Goal: Feedback & Contribution: Submit feedback/report problem

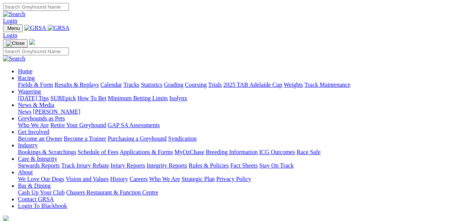
click at [163, 81] on link "Statistics" at bounding box center [152, 84] width 22 height 6
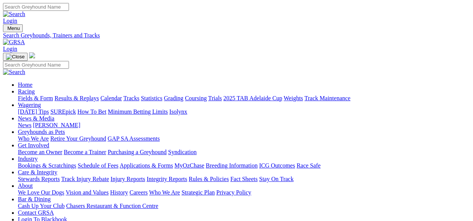
select select "sandown"
click at [163, 95] on link "Statistics" at bounding box center [152, 98] width 22 height 6
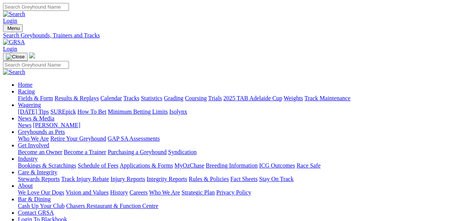
select select "sale"
click at [140, 95] on link "Tracks" at bounding box center [131, 98] width 16 height 6
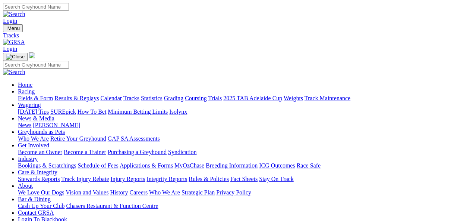
click at [17, 18] on link "Login" at bounding box center [10, 21] width 14 height 6
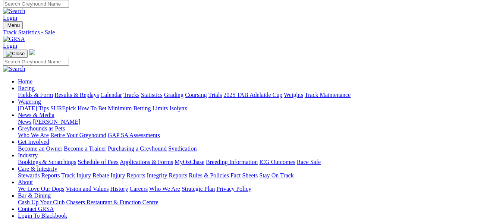
scroll to position [3, 40]
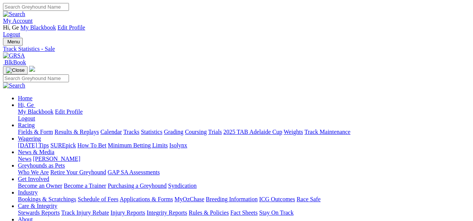
click at [33, 18] on link "My Account" at bounding box center [18, 21] width 30 height 6
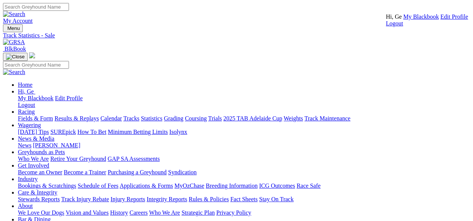
click at [33, 18] on link "My Account" at bounding box center [18, 21] width 30 height 6
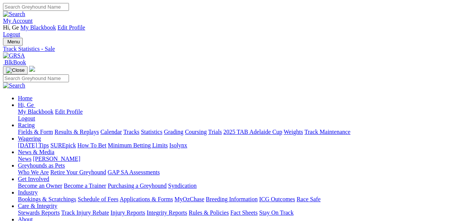
click at [33, 18] on link "My Account" at bounding box center [18, 21] width 30 height 6
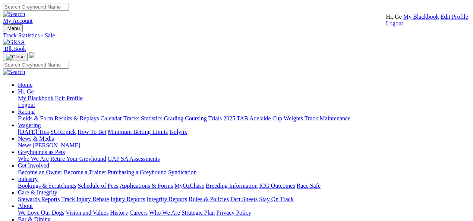
click at [33, 18] on link "My Account" at bounding box center [18, 21] width 30 height 6
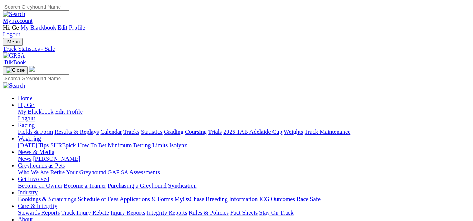
scroll to position [0, 45]
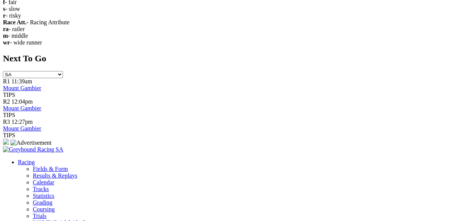
scroll to position [1326, 0]
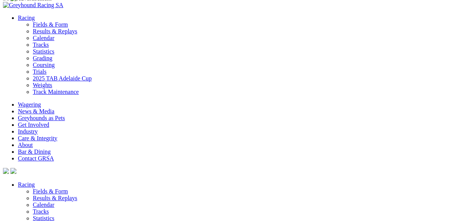
scroll to position [1432, 0]
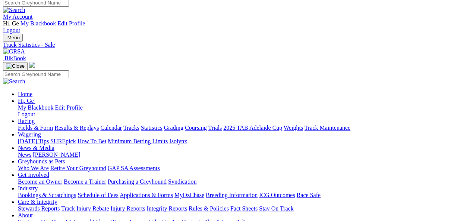
scroll to position [0, 0]
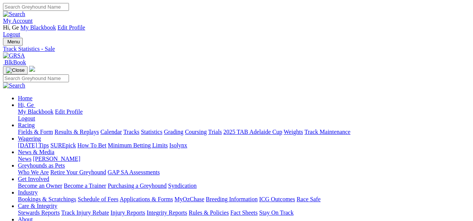
click at [25, 52] on img at bounding box center [14, 55] width 22 height 7
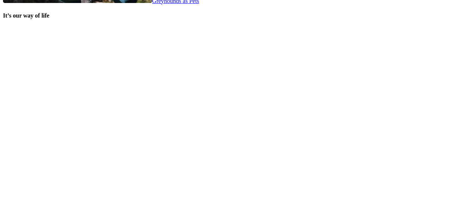
scroll to position [1617, 0]
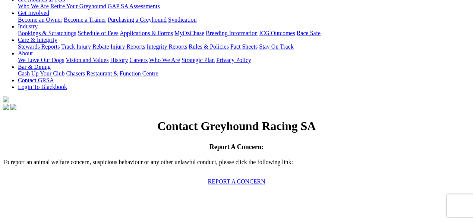
scroll to position [207, 0]
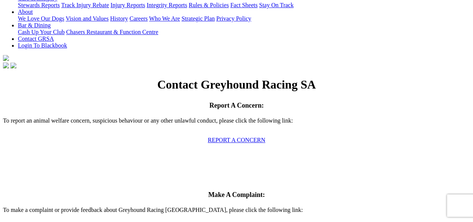
type input "Ge"
type input "[PERSON_NAME]"
type input "[EMAIL_ADDRESS][DOMAIN_NAME]"
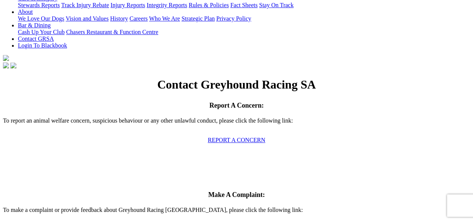
type input "Track info"
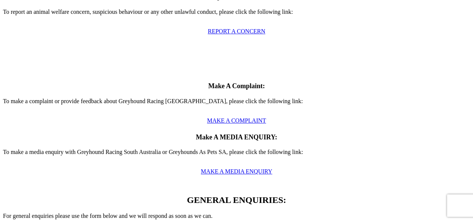
scroll to position [331, 0]
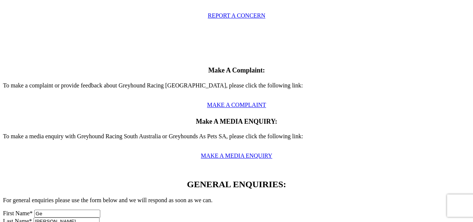
type textarea "Hi Just thought you should know, the track Sale in [GEOGRAPHIC_DATA] shows on y…"
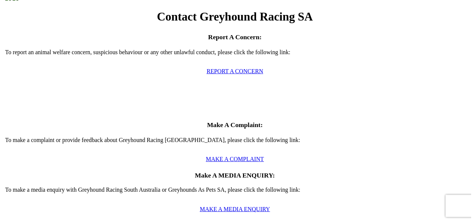
scroll to position [270, 0]
